Goal: Task Accomplishment & Management: Complete application form

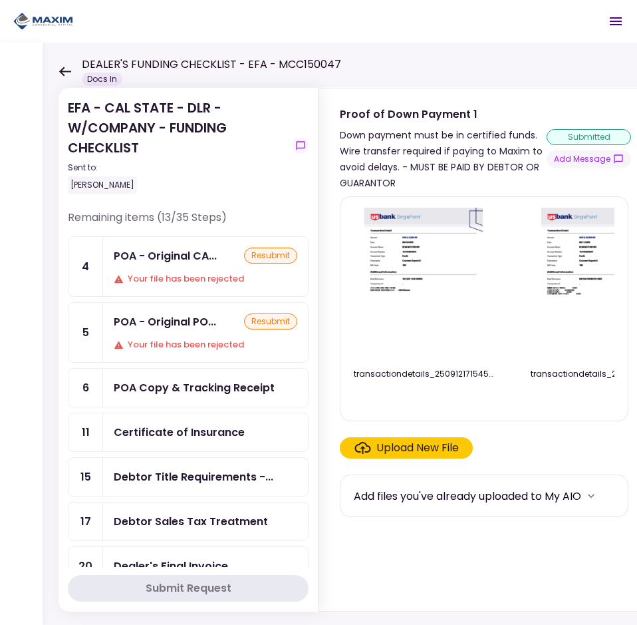
scroll to position [1198, 0]
click at [583, 164] on button "Add Message" at bounding box center [589, 158] width 85 height 17
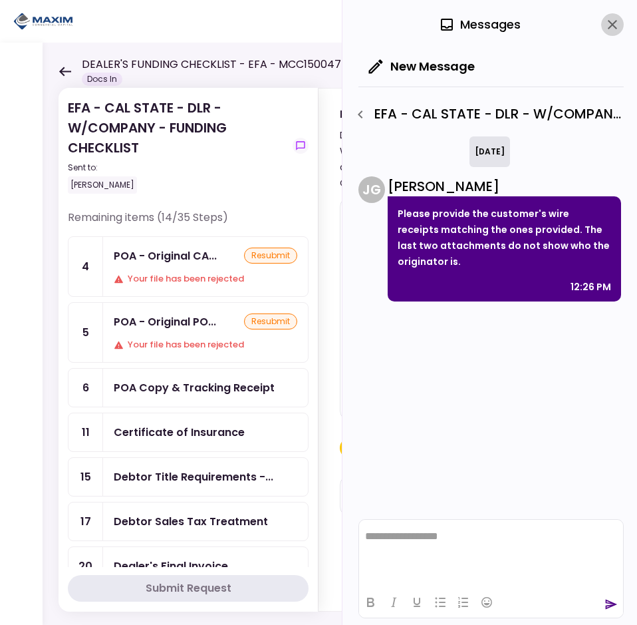
click at [610, 35] on button "close" at bounding box center [613, 24] width 23 height 23
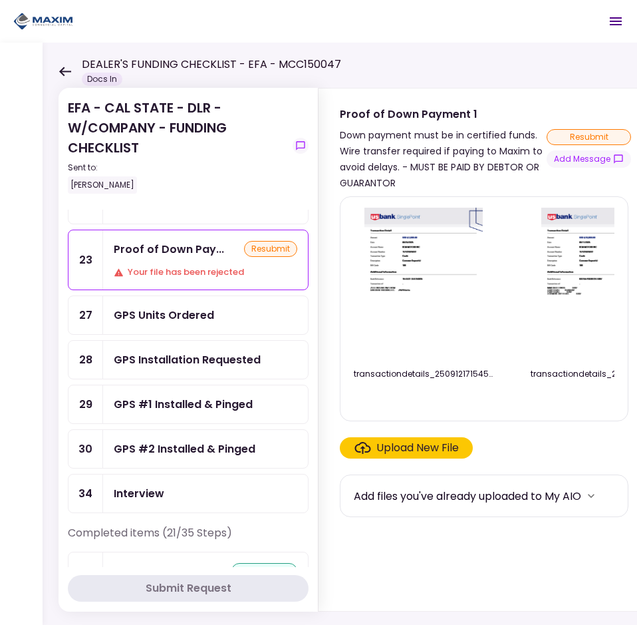
scroll to position [399, 0]
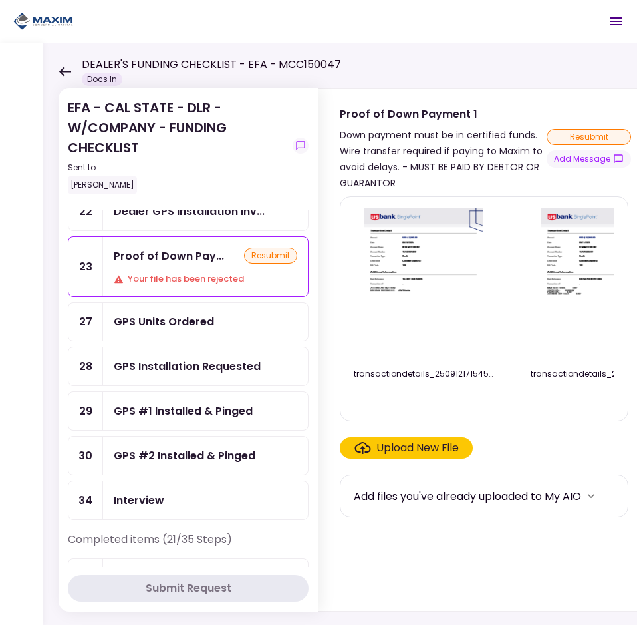
click at [164, 271] on div "Proof of Down Pay... resubmit Your file has been rejected" at bounding box center [205, 266] width 205 height 59
click at [577, 157] on button "Add Message" at bounding box center [589, 158] width 85 height 17
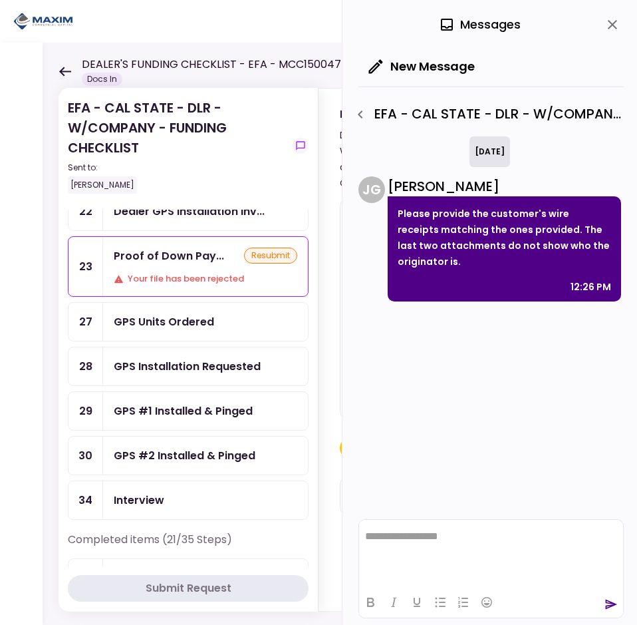
scroll to position [0, 0]
click at [608, 30] on icon "close" at bounding box center [613, 25] width 16 height 16
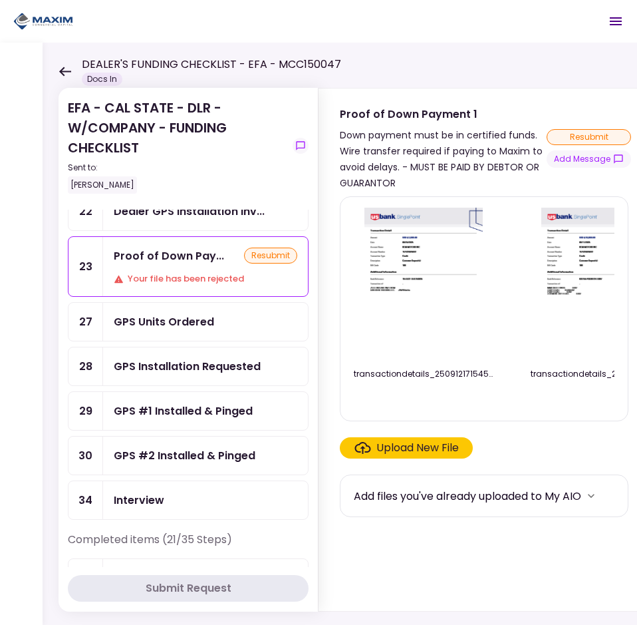
click at [419, 456] on div "Upload New File" at bounding box center [418, 448] width 83 height 16
click at [0, 0] on input "Upload New File" at bounding box center [0, 0] width 0 height 0
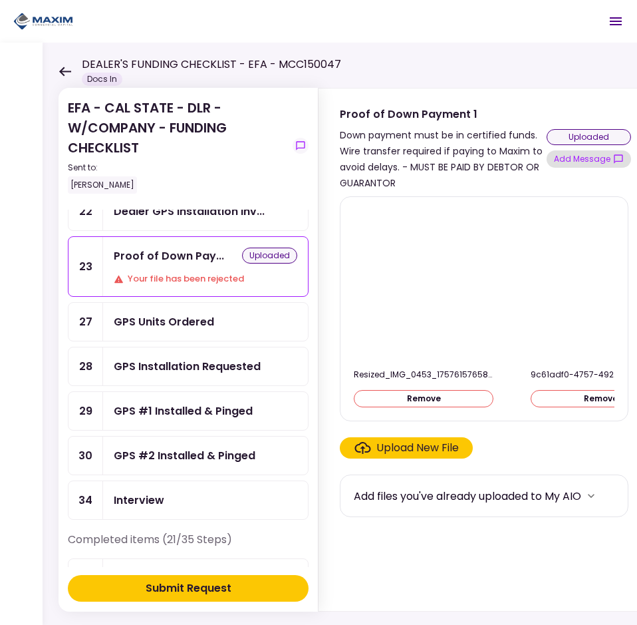
click at [594, 160] on button "Add Message" at bounding box center [589, 158] width 85 height 17
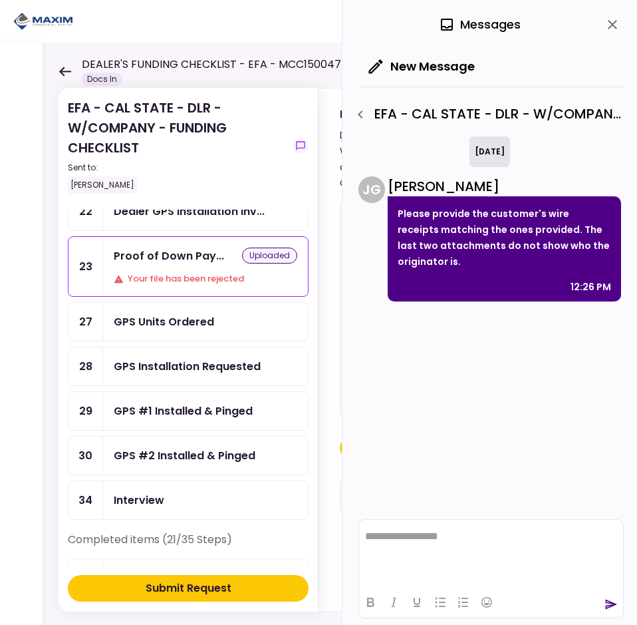
click at [601, 23] on div "0 Messages" at bounding box center [492, 24] width 266 height 49
click at [605, 23] on icon "close" at bounding box center [613, 25] width 16 height 16
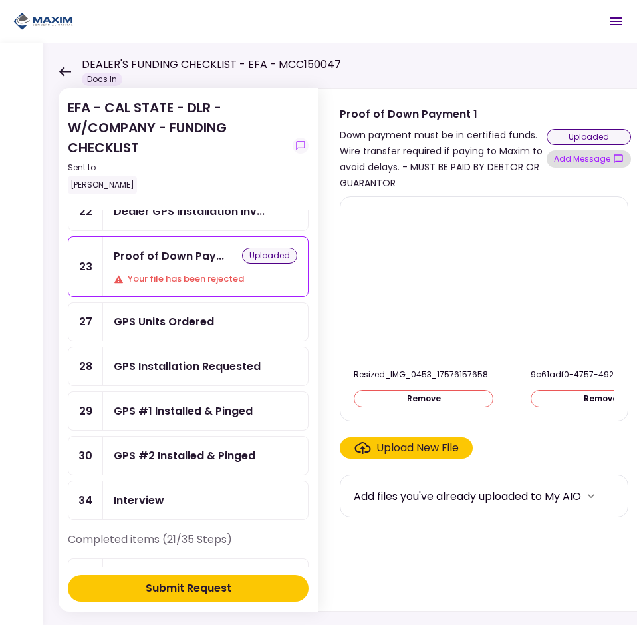
click at [578, 158] on button "Add Message" at bounding box center [589, 158] width 85 height 17
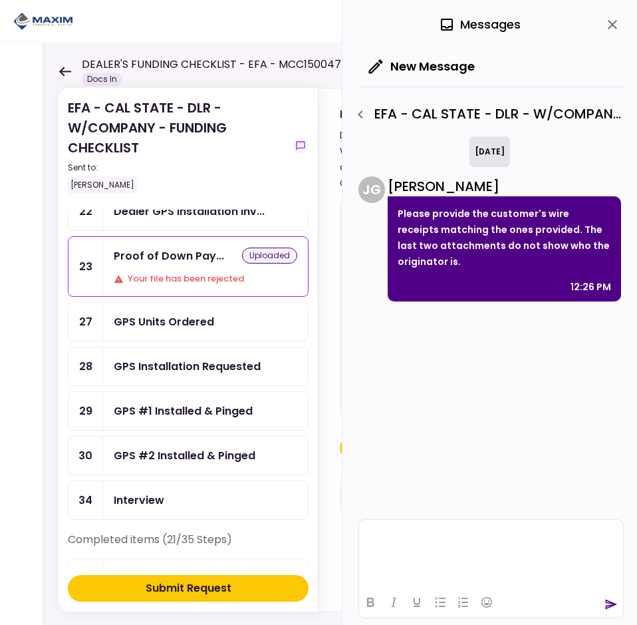
click at [441, 546] on html at bounding box center [491, 536] width 264 height 33
click at [612, 598] on icon "send" at bounding box center [611, 604] width 13 height 13
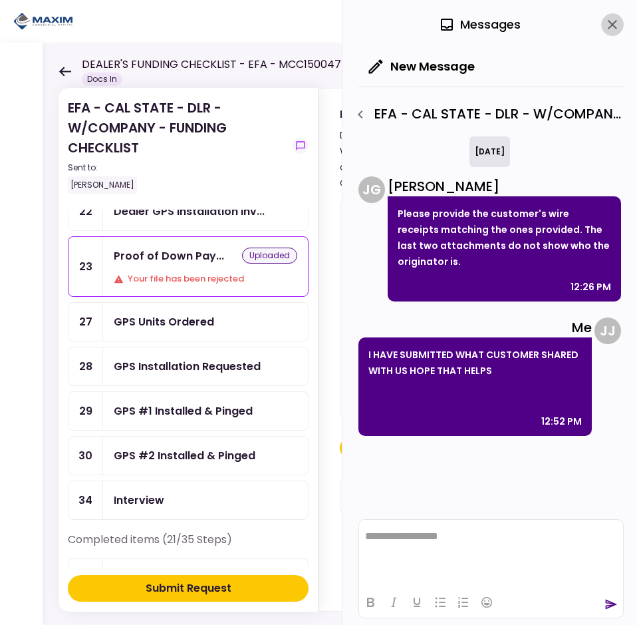
click at [618, 21] on icon "close" at bounding box center [613, 25] width 16 height 16
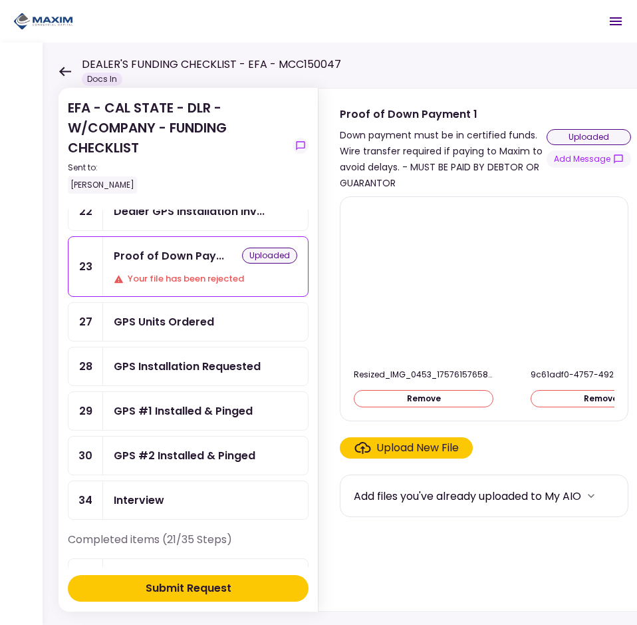
click at [192, 600] on button "Submit Request" at bounding box center [188, 588] width 241 height 27
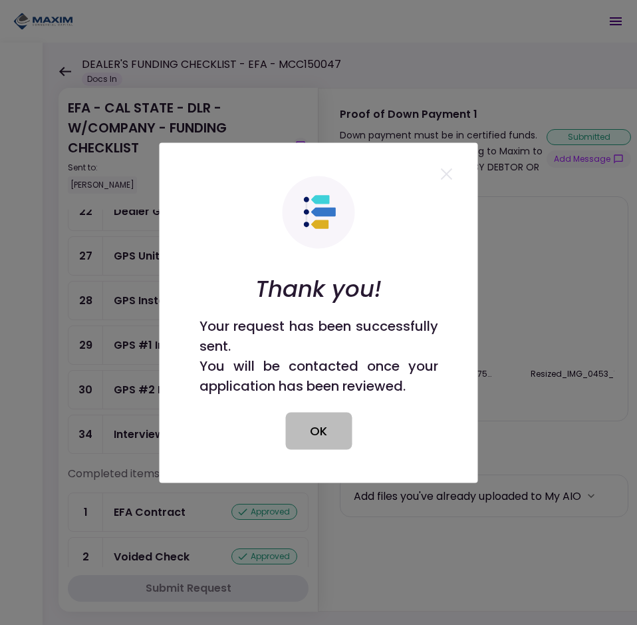
click at [324, 425] on button "OK" at bounding box center [318, 430] width 67 height 37
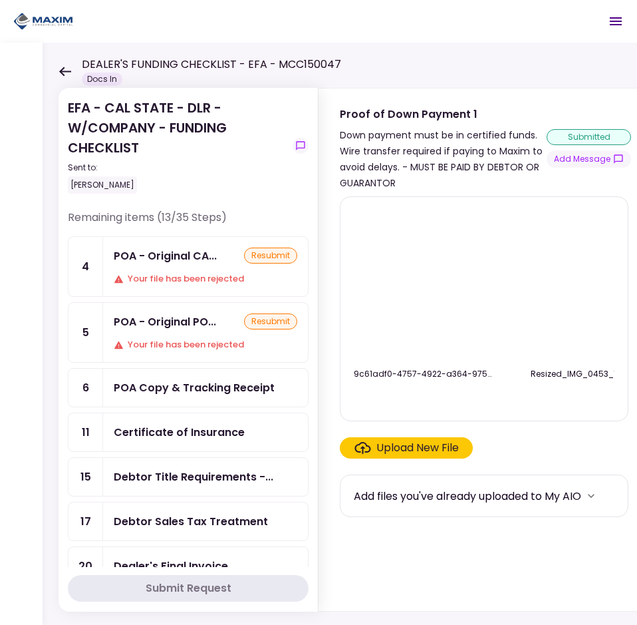
click at [439, 31] on header "DEALER'S FUNDING CHECKLIST - EFA - MCC150047 Docs In 0 Messages New Message Con…" at bounding box center [318, 21] width 637 height 43
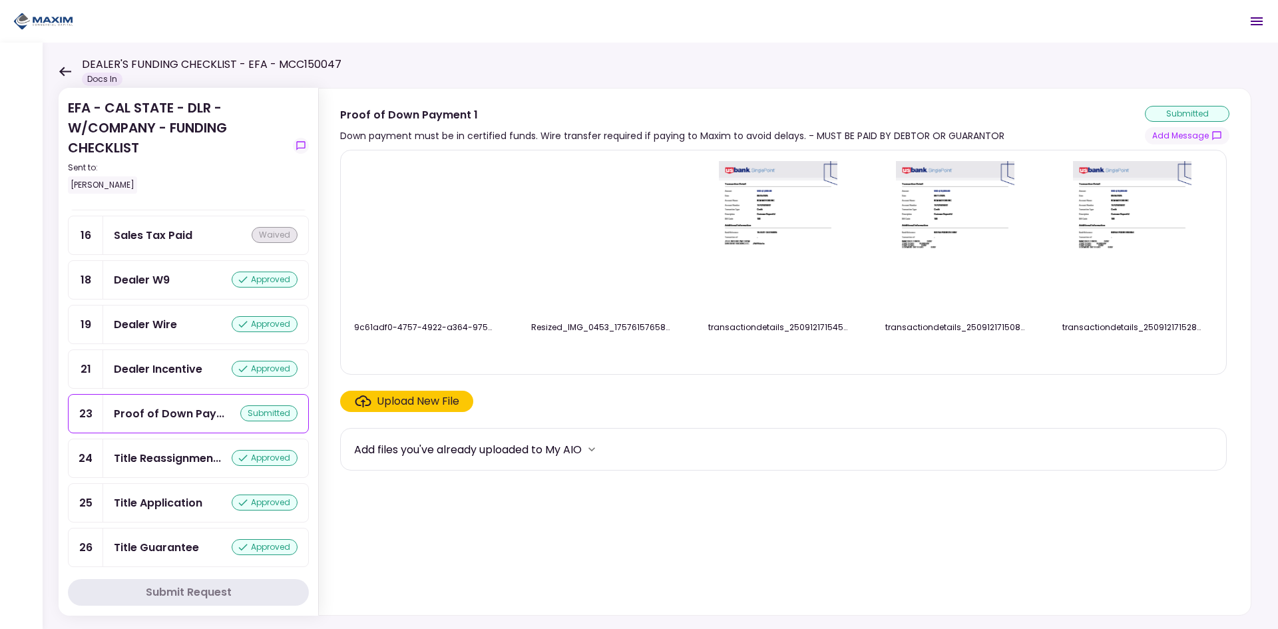
scroll to position [1131, 0]
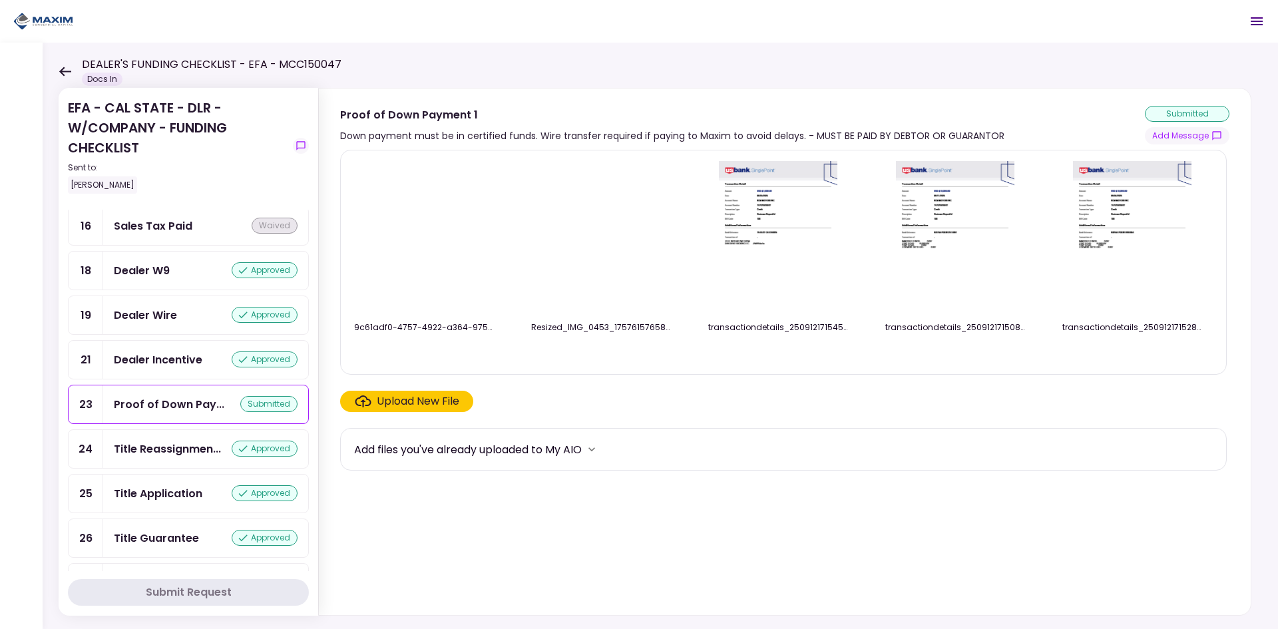
click at [198, 413] on div "Proof of Down Pay..." at bounding box center [169, 404] width 110 height 17
